Goal: Task Accomplishment & Management: Manage account settings

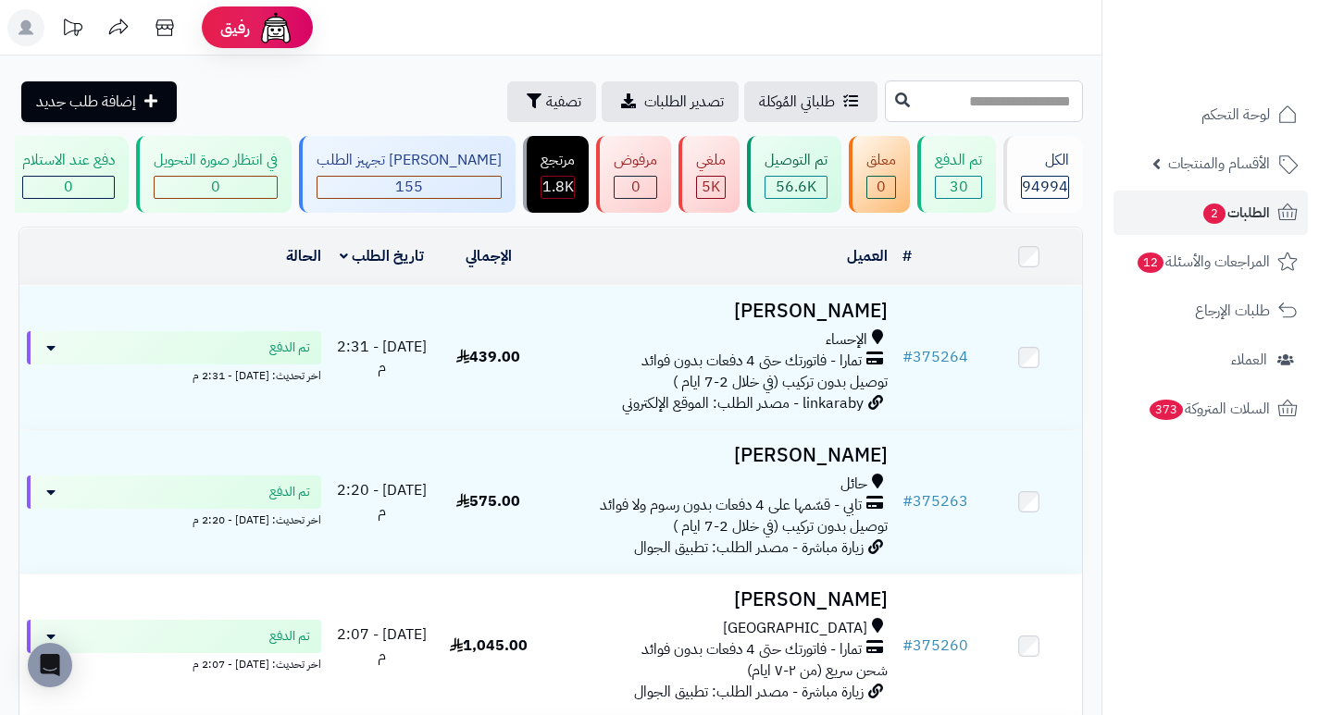
click at [1002, 104] on input "text" at bounding box center [984, 102] width 198 height 42
click at [1032, 98] on input "text" at bounding box center [984, 102] width 198 height 42
type input "******"
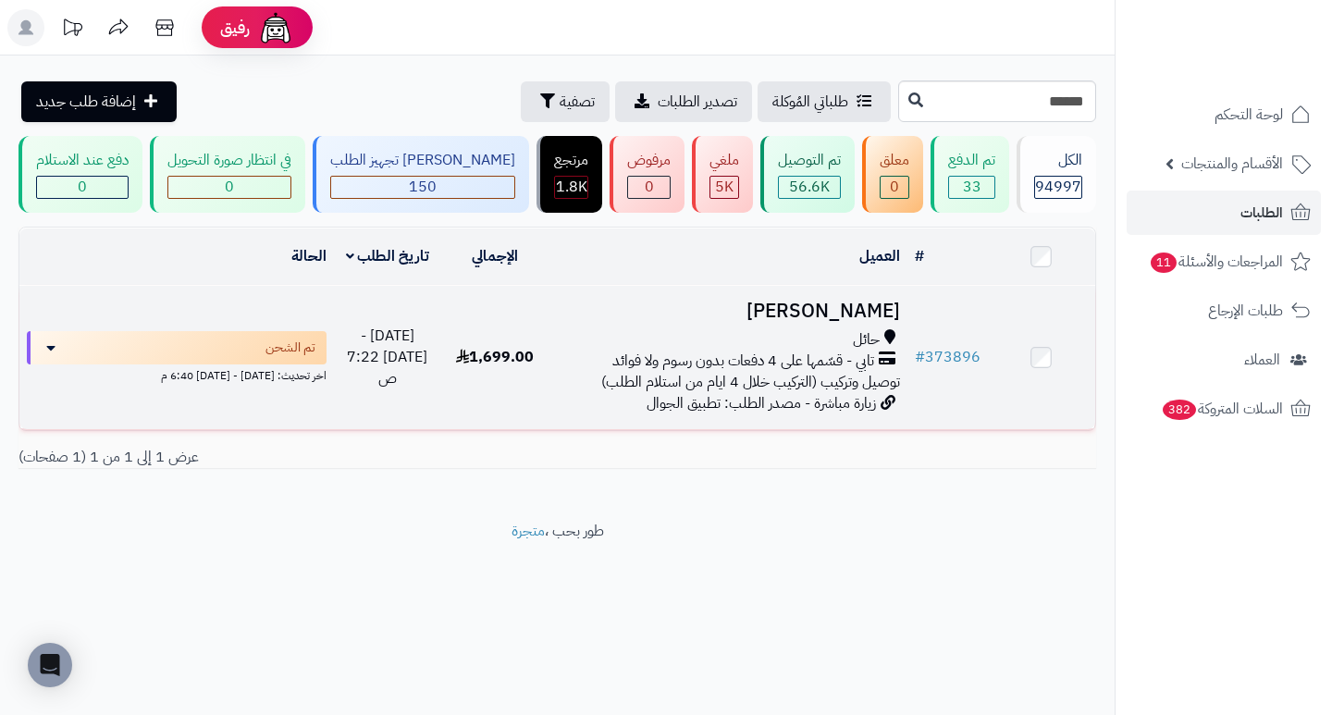
click at [837, 322] on h3 "[PERSON_NAME]" at bounding box center [727, 311] width 343 height 21
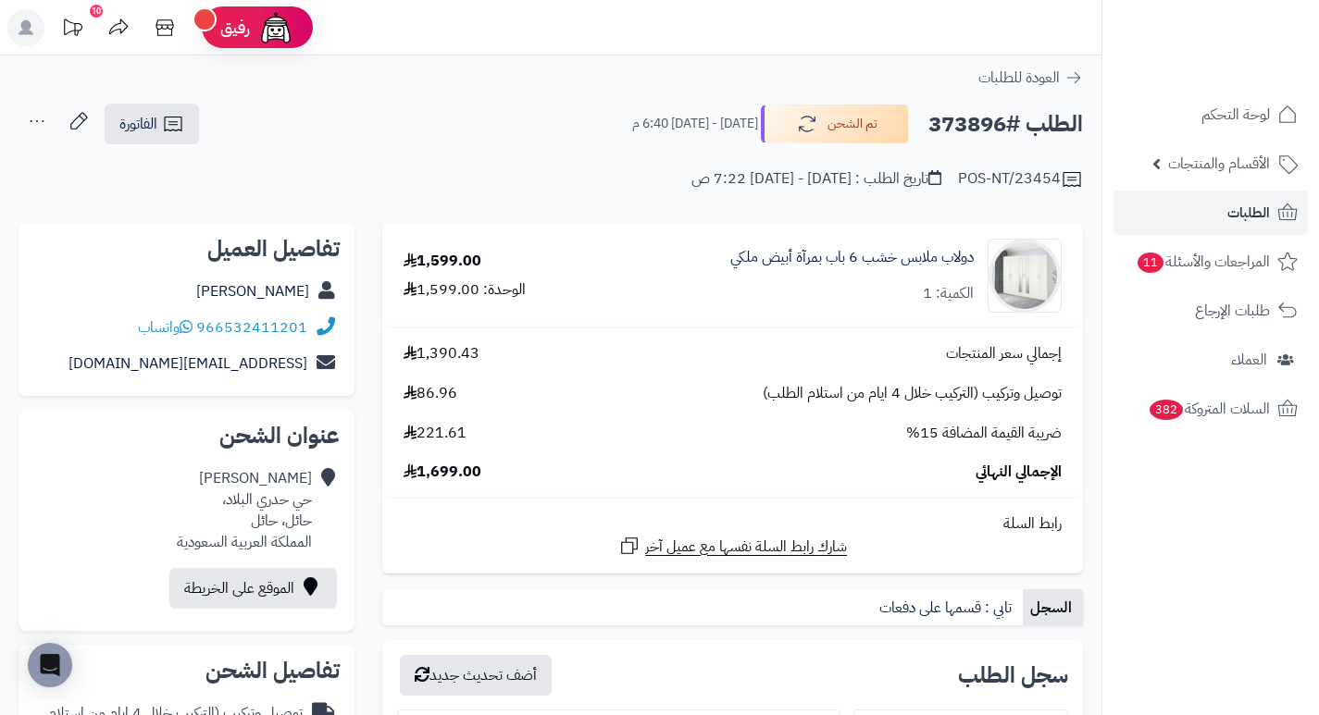
click at [967, 126] on h2 "الطلب #373896" at bounding box center [1005, 124] width 155 height 38
copy h2 "373896"
click at [1222, 215] on link "الطلبات" at bounding box center [1210, 213] width 194 height 44
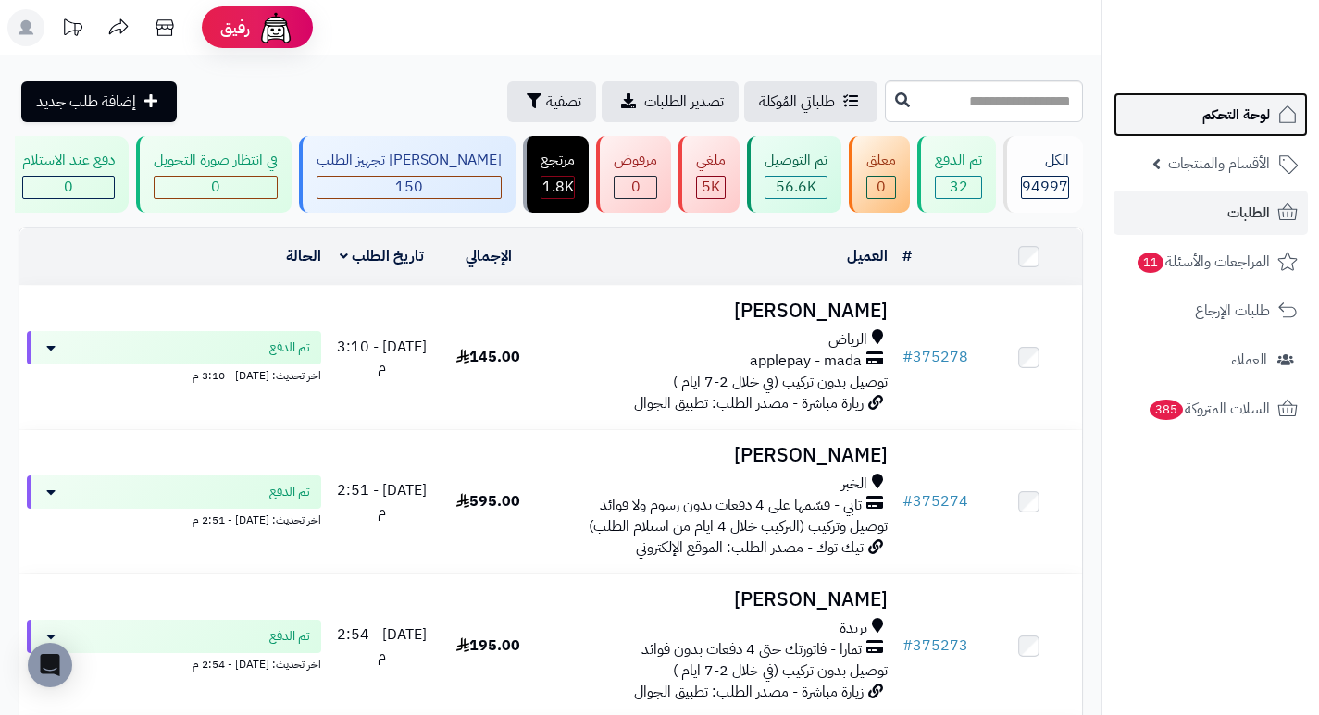
click at [1225, 115] on span "لوحة التحكم" at bounding box center [1236, 115] width 68 height 26
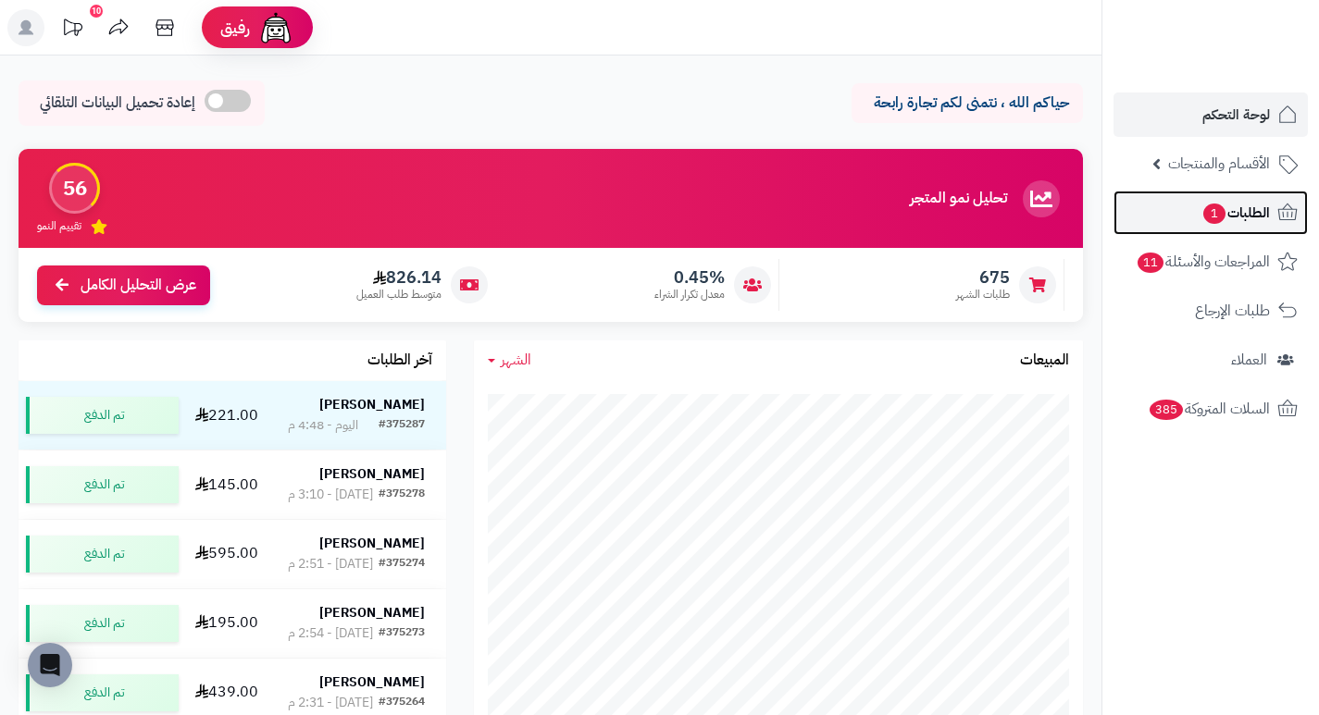
click at [1216, 218] on span "1" at bounding box center [1214, 214] width 22 height 20
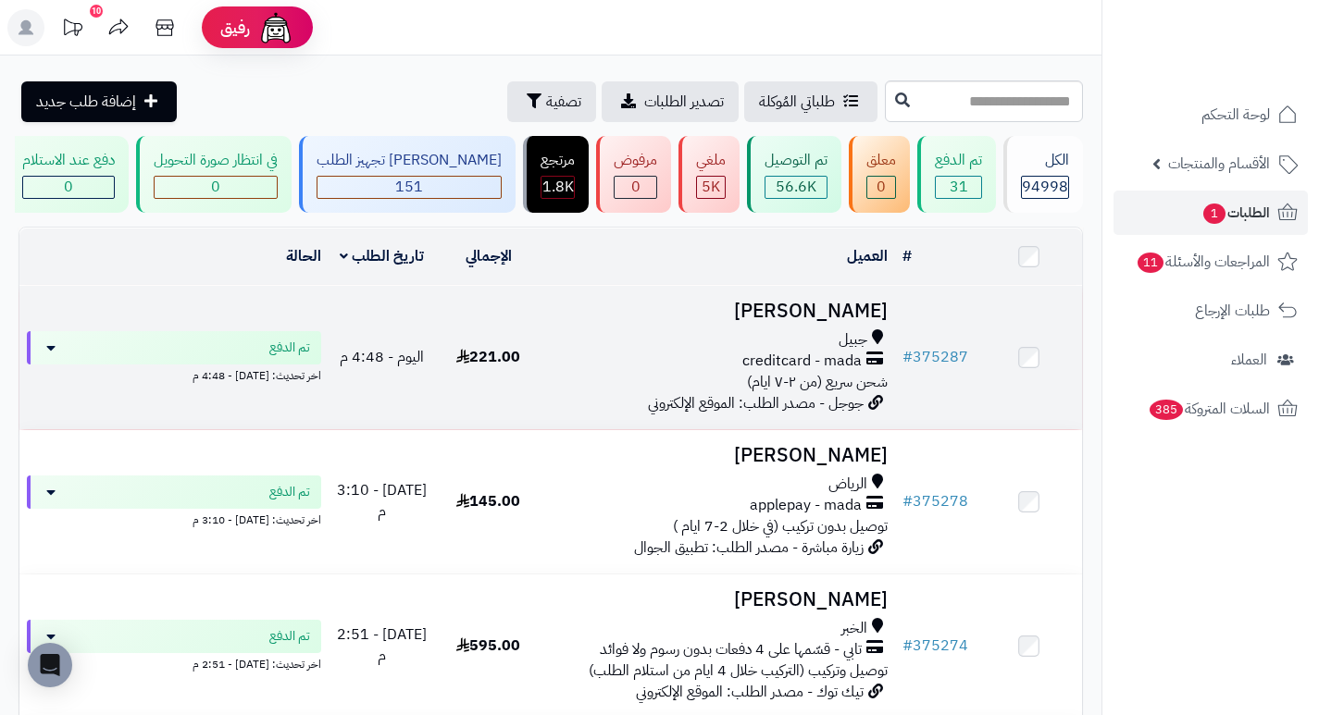
click at [857, 320] on h3 "[PERSON_NAME]" at bounding box center [718, 311] width 339 height 21
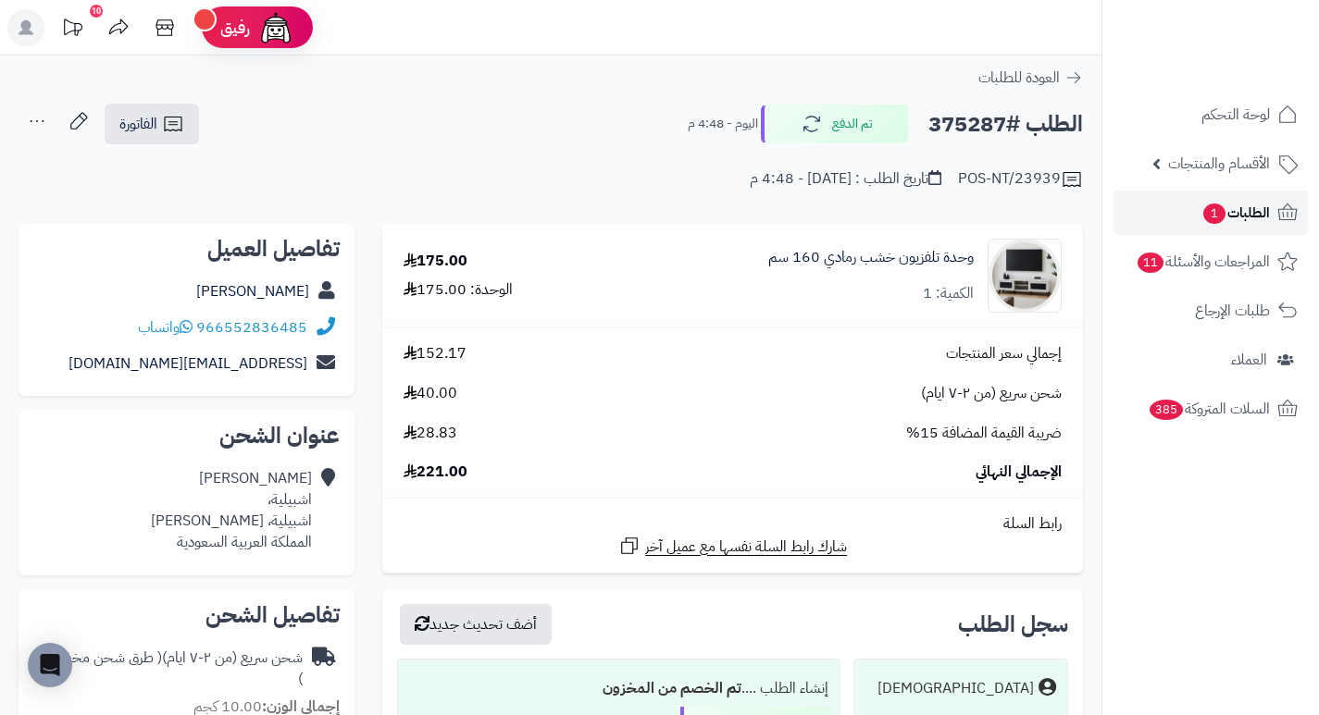
click at [1236, 211] on span "الطلبات 1" at bounding box center [1235, 213] width 68 height 26
